Goal: Check status: Check status

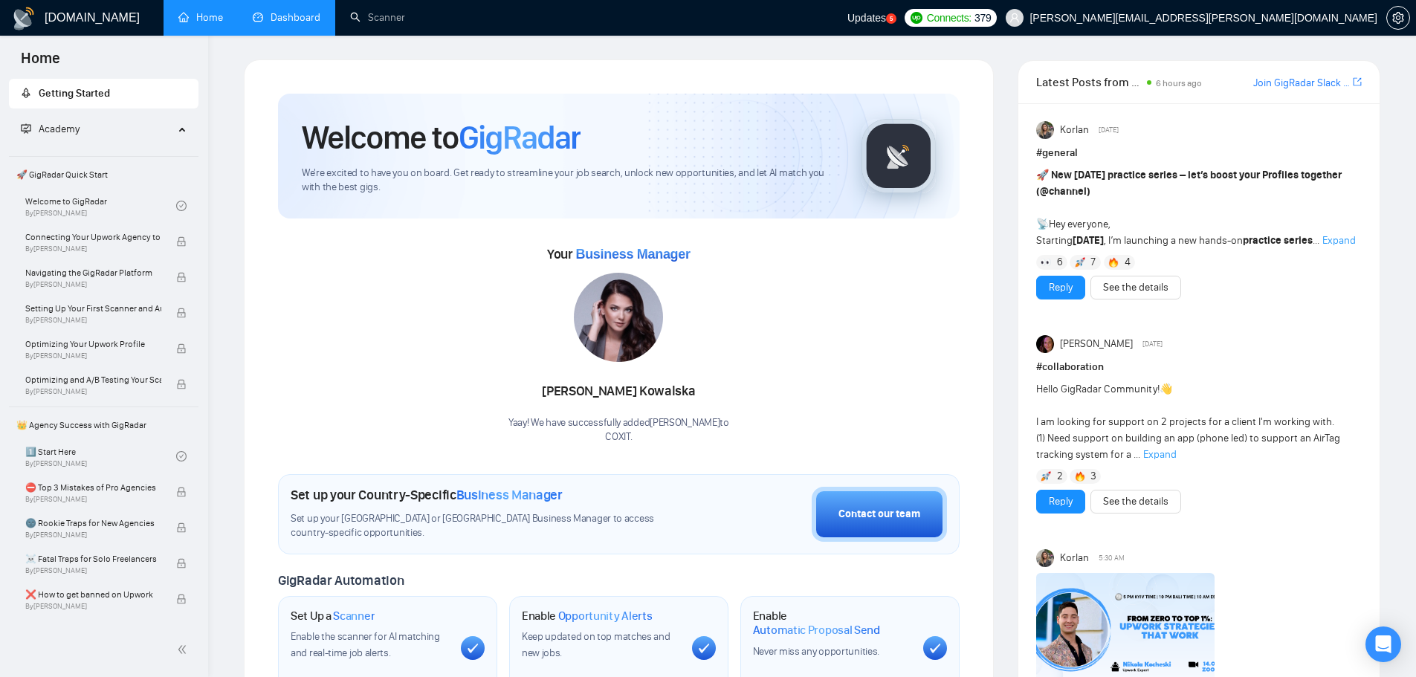
click at [309, 22] on link "Dashboard" at bounding box center [287, 17] width 68 height 13
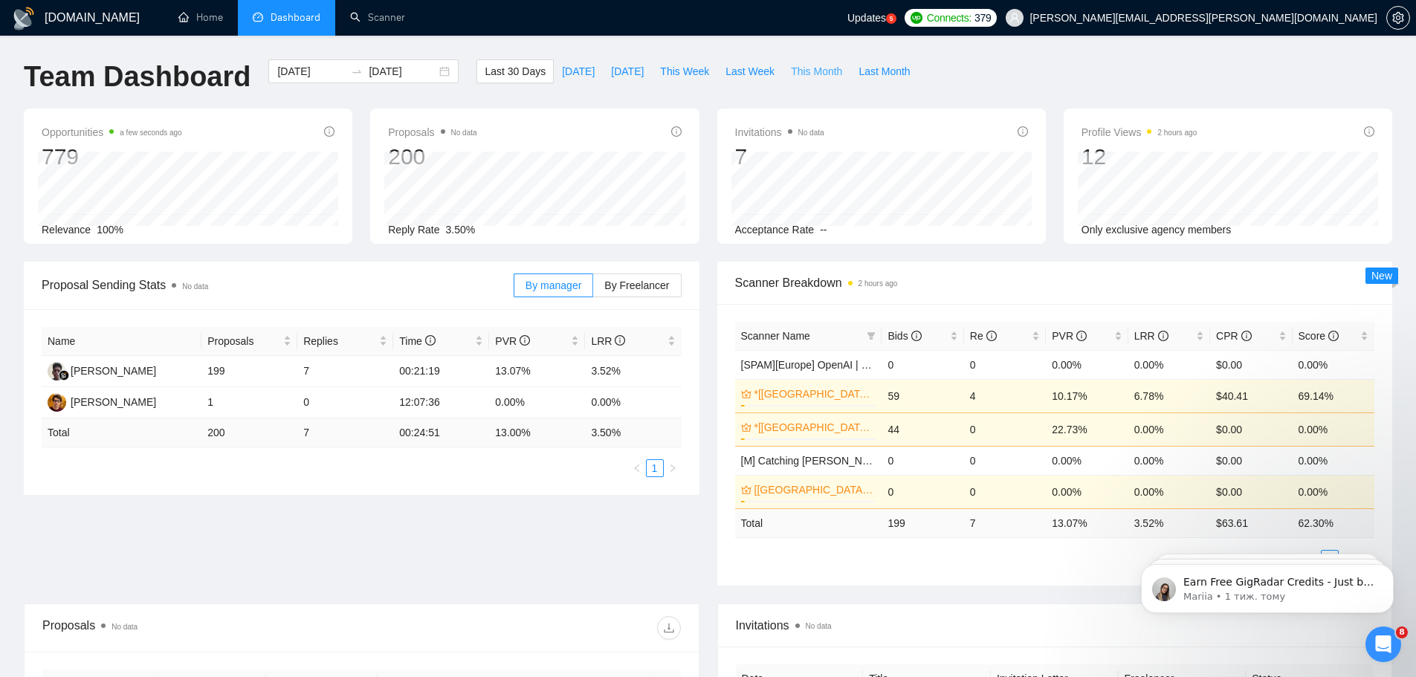
click at [792, 70] on span "This Month" at bounding box center [816, 71] width 51 height 16
type input "[DATE]"
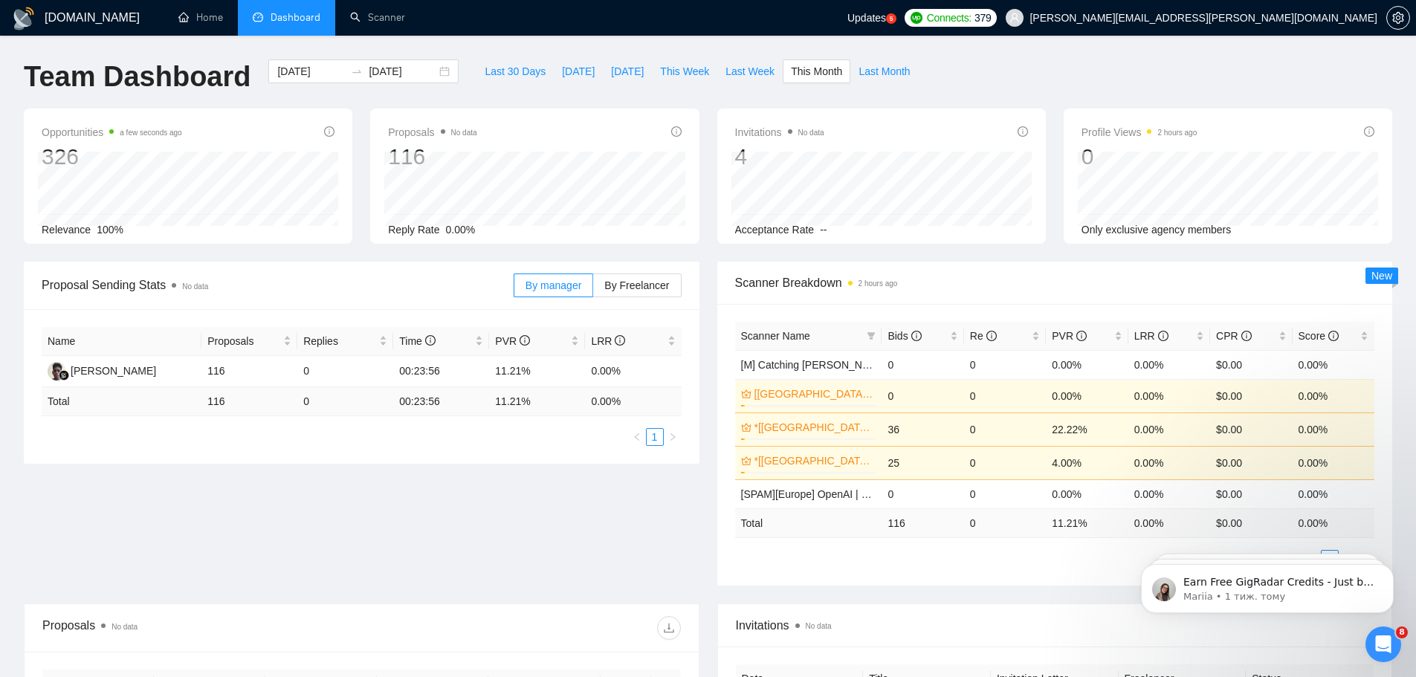
click at [1374, 642] on icon "Відкрити програму для спілкування Intercom" at bounding box center [1384, 645] width 25 height 25
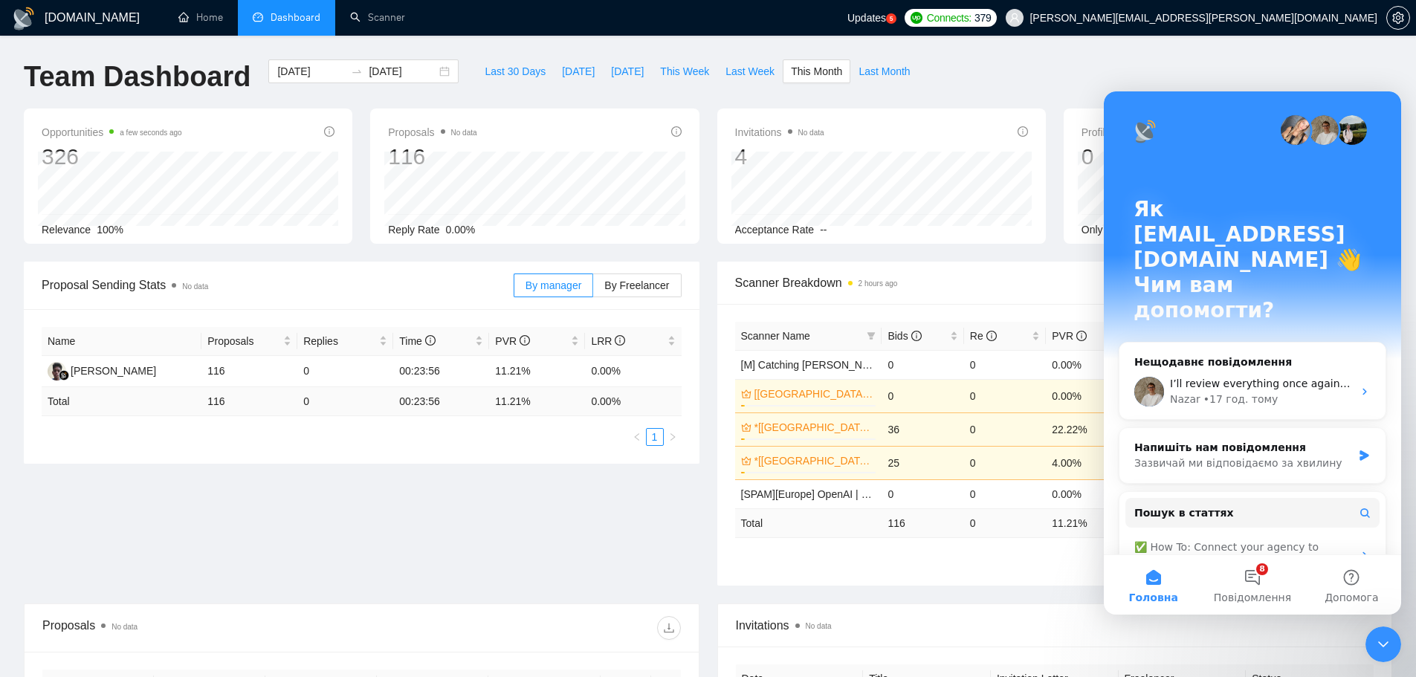
click at [1377, 648] on icon "Закрити програму для спілкування Intercom" at bounding box center [1384, 645] width 18 height 18
